Goal: Use online tool/utility

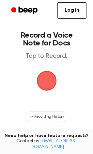
click at [50, 83] on span "button" at bounding box center [46, 80] width 31 height 31
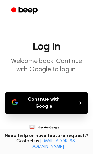
click at [66, 98] on button "Continue with Google" at bounding box center [46, 103] width 83 height 22
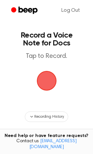
click at [49, 80] on span "button" at bounding box center [47, 81] width 32 height 32
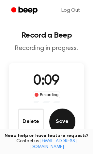
click at [64, 121] on button "Save" at bounding box center [62, 122] width 26 height 26
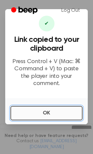
click at [36, 106] on button "OK" at bounding box center [46, 113] width 72 height 14
